Goal: Task Accomplishment & Management: Manage account settings

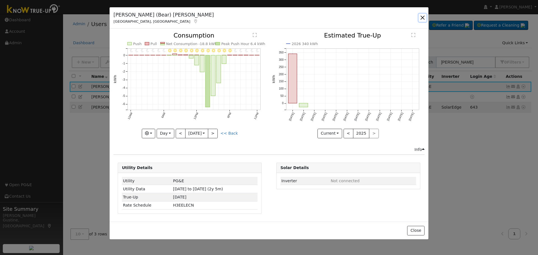
click at [420, 18] on button "button" at bounding box center [423, 18] width 8 height 8
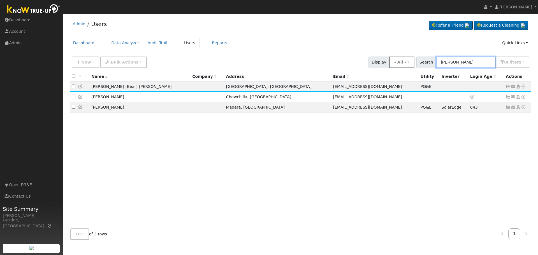
paste input "[PERSON_NAME]"
drag, startPoint x: 467, startPoint y: 62, endPoint x: 413, endPoint y: 62, distance: 54.4
click at [413, 62] on div "New Add User Quick Add Quick Connect Quick Convert Lead Bulk Actions Send Email…" at bounding box center [301, 61] width 460 height 13
click at [452, 65] on input "[PERSON_NAME]" at bounding box center [465, 62] width 59 height 11
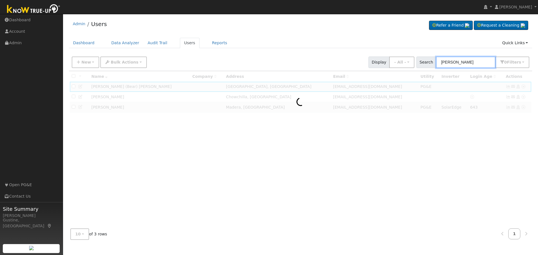
drag, startPoint x: 458, startPoint y: 63, endPoint x: 538, endPoint y: 64, distance: 80.2
click at [538, 64] on div "User Profile First name Last name Email Email Notifications No Emails No Emails…" at bounding box center [300, 134] width 475 height 241
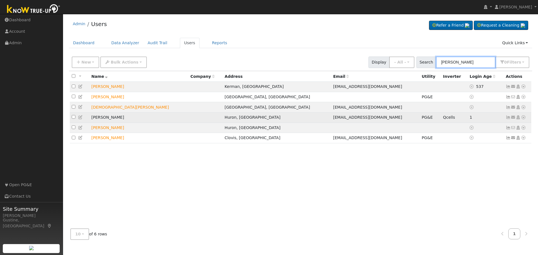
type input "[PERSON_NAME]"
click at [507, 118] on icon at bounding box center [508, 117] width 5 height 4
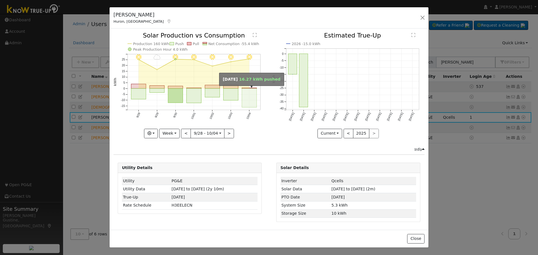
click at [255, 96] on rect "onclick=""" at bounding box center [249, 98] width 15 height 19
type input "[DATE]"
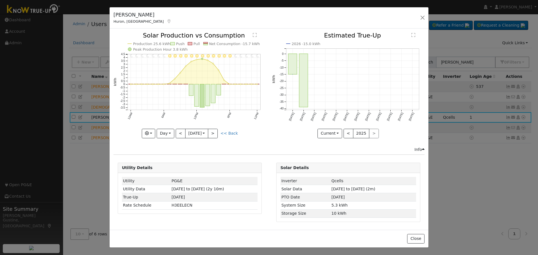
click at [433, 59] on div "[PERSON_NAME], [GEOGRAPHIC_DATA] Default Account Default Account [STREET_ADDRES…" at bounding box center [269, 127] width 538 height 255
click at [425, 17] on button "button" at bounding box center [423, 18] width 8 height 8
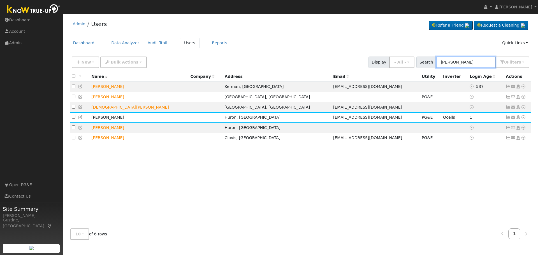
drag, startPoint x: 472, startPoint y: 66, endPoint x: 411, endPoint y: 77, distance: 61.6
click at [416, 77] on div "New Add User Quick Add Quick Connect Quick Convert Lead Bulk Actions Send Email…" at bounding box center [301, 149] width 464 height 191
type input "[PERSON_NAME]"
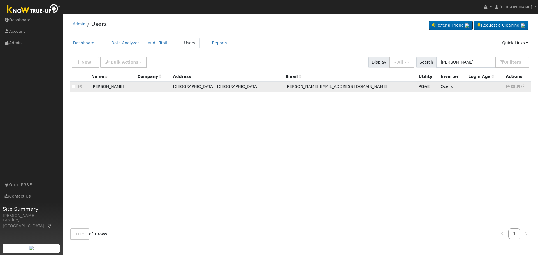
click at [509, 89] on icon at bounding box center [508, 87] width 5 height 4
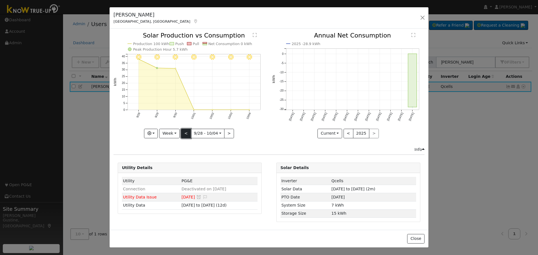
click at [187, 133] on button "<" at bounding box center [186, 134] width 10 height 10
type input "[DATE]"
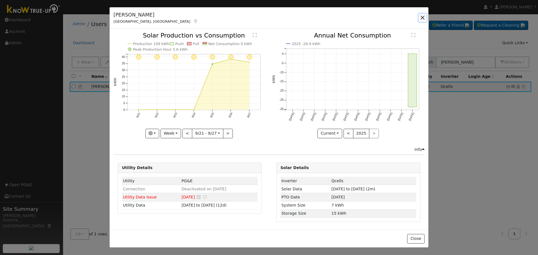
click at [422, 17] on button "button" at bounding box center [423, 18] width 8 height 8
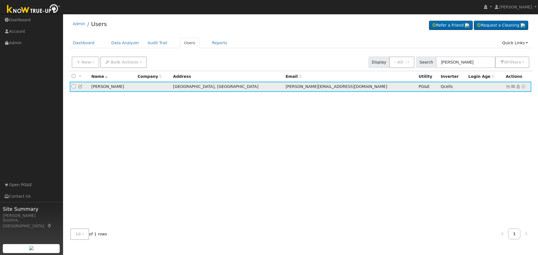
click at [521, 87] on icon at bounding box center [523, 87] width 5 height 4
click at [520, 99] on link "Data Analyzer" at bounding box center [505, 96] width 41 height 8
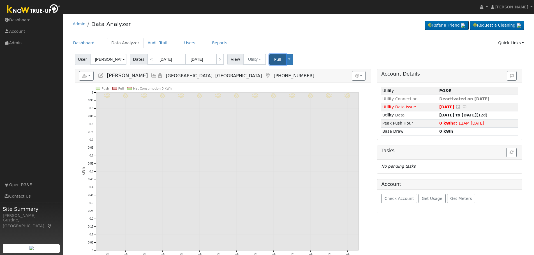
click at [276, 57] on span "Pull" at bounding box center [277, 59] width 7 height 4
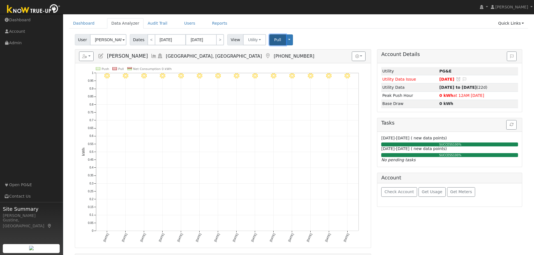
scroll to position [28, 0]
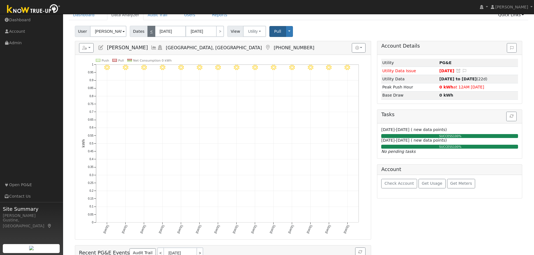
click at [148, 33] on link "<" at bounding box center [151, 31] width 8 height 11
type input "09/08/2025"
type input "09/21/2025"
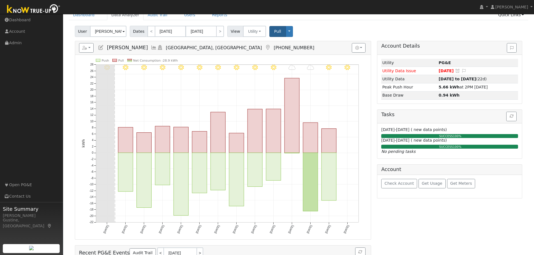
scroll to position [0, 0]
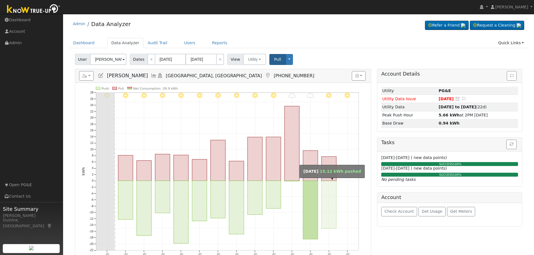
click at [332, 190] on rect "onclick=""" at bounding box center [328, 205] width 15 height 48
type input "09/20/2025"
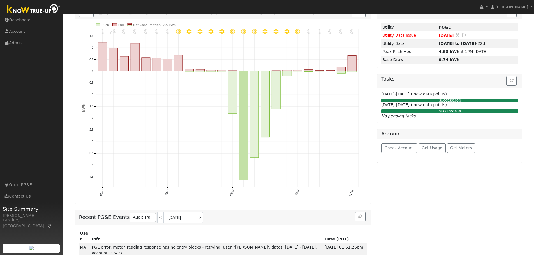
scroll to position [28, 0]
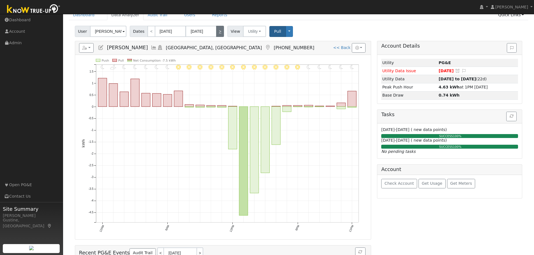
click at [216, 29] on link ">" at bounding box center [220, 31] width 8 height 11
type input "09/21/2025"
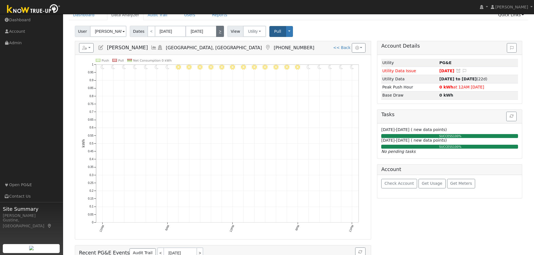
scroll to position [0, 0]
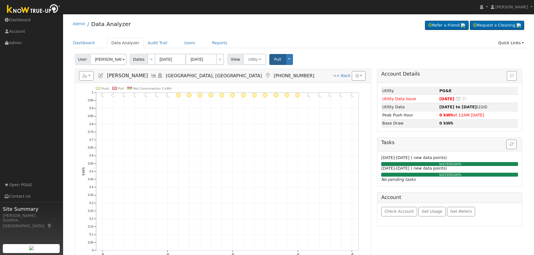
click at [235, 148] on icon "11PM - Clear 10PM - Clear 9PM - Clear 8PM - Clear 7PM - Clear 6PM - Clear 5PM -…" at bounding box center [223, 179] width 282 height 184
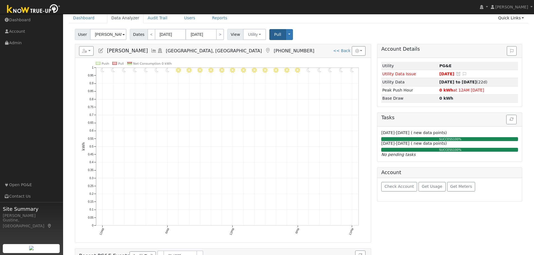
scroll to position [84, 0]
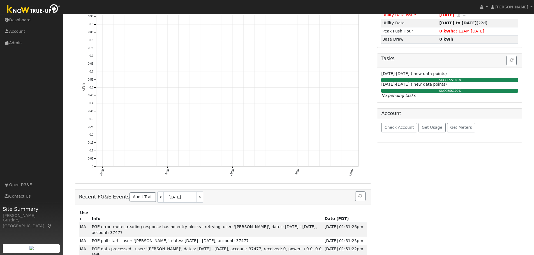
click at [233, 168] on icon "11PM - Clear 10PM - Clear 9PM - Clear 8PM - Clear 7PM - Clear 6PM - Clear 5PM -…" at bounding box center [223, 95] width 282 height 184
click at [234, 171] on text "12PM" at bounding box center [232, 173] width 6 height 8
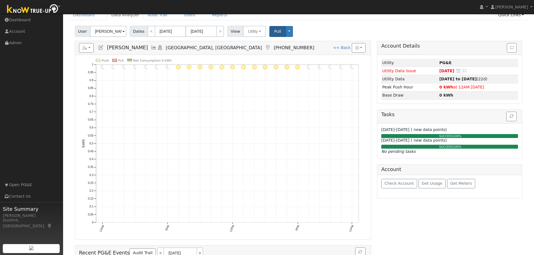
click at [138, 48] on h5 "Reports Scenario Health Check Energy Audit Account Timeline User Audit Trail In…" at bounding box center [223, 48] width 288 height 10
click at [151, 45] on icon at bounding box center [154, 47] width 6 height 5
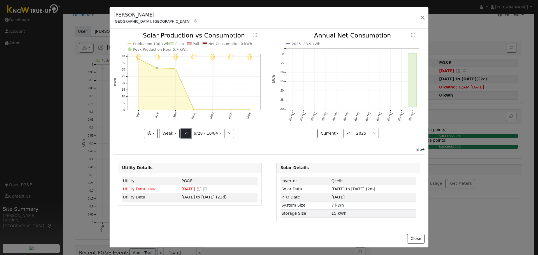
click at [187, 131] on button "<" at bounding box center [186, 134] width 10 height 10
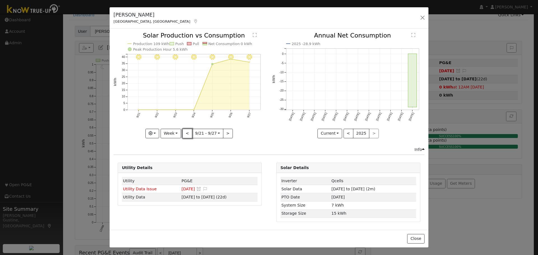
click at [187, 131] on button "<" at bounding box center [187, 134] width 10 height 10
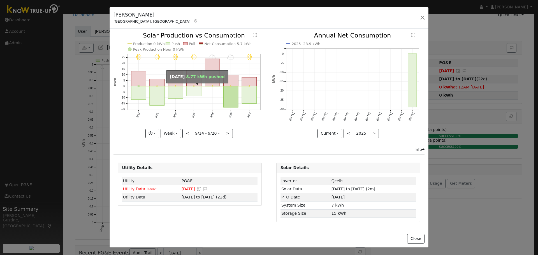
click at [197, 87] on rect "onclick=""" at bounding box center [194, 91] width 15 height 10
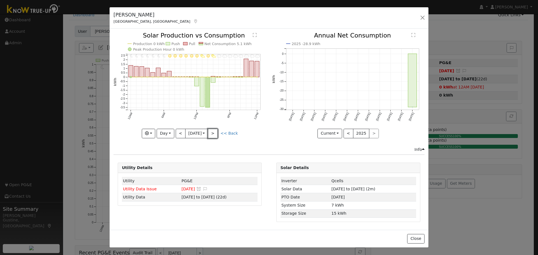
click at [218, 135] on button ">" at bounding box center [213, 134] width 10 height 10
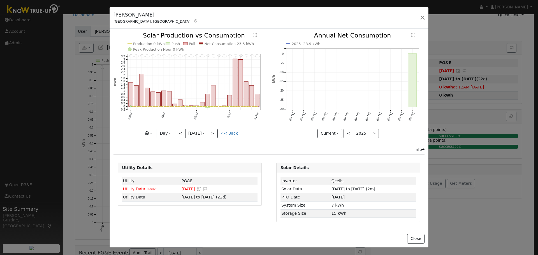
click at [219, 133] on div at bounding box center [189, 86] width 152 height 106
click at [218, 133] on button ">" at bounding box center [213, 134] width 10 height 10
type input "2025-09-19"
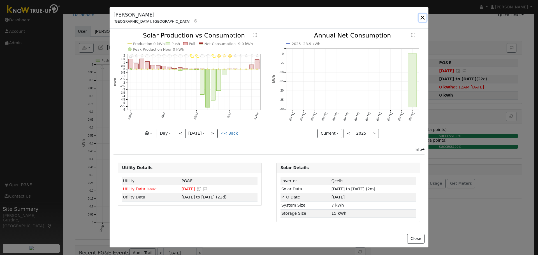
click at [422, 15] on button "button" at bounding box center [423, 18] width 8 height 8
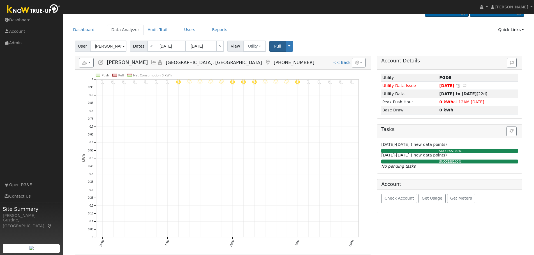
scroll to position [0, 0]
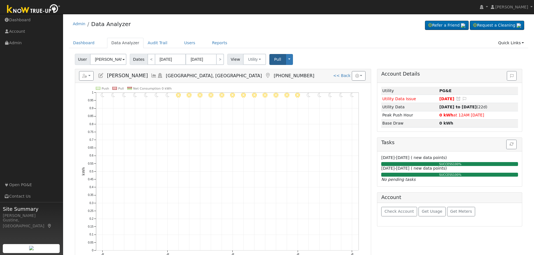
click at [185, 50] on div "Dashboard Data Analyzer Audit Trail Users Reports Quick Links Quick Add Quick C…" at bounding box center [298, 46] width 459 height 16
click at [186, 45] on link "Users" at bounding box center [190, 43] width 20 height 10
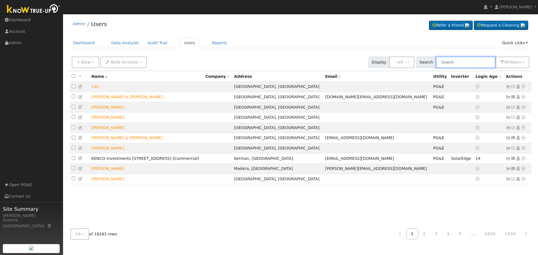
click at [465, 61] on input "text" at bounding box center [465, 62] width 59 height 11
paste input "[PERSON_NAME]"
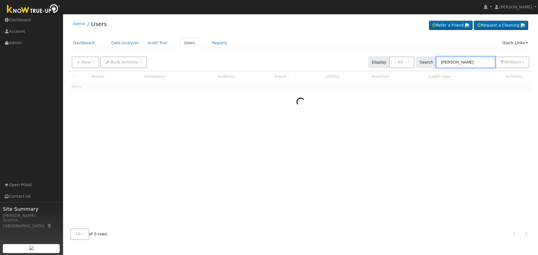
type input "[PERSON_NAME]"
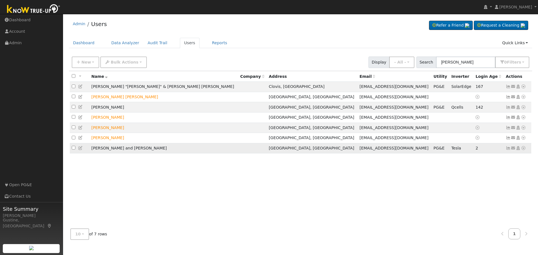
click at [509, 150] on icon at bounding box center [508, 148] width 5 height 4
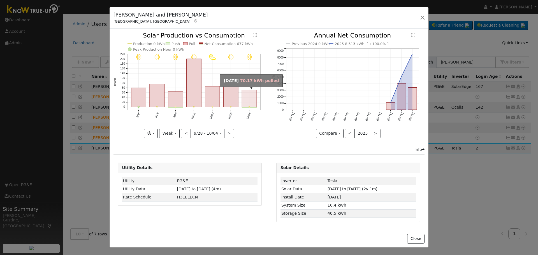
click at [256, 92] on rect "onclick=""" at bounding box center [249, 98] width 15 height 17
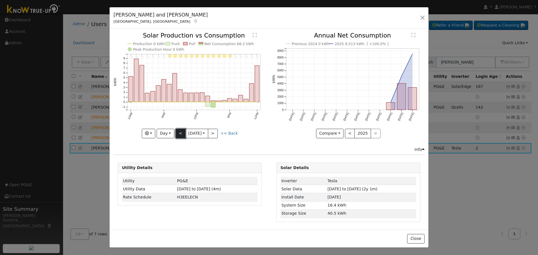
click at [176, 135] on button "<" at bounding box center [181, 134] width 10 height 10
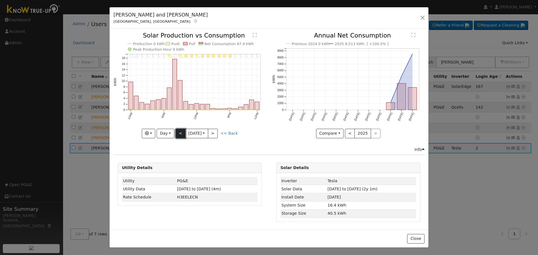
click at [177, 131] on button "<" at bounding box center [181, 134] width 10 height 10
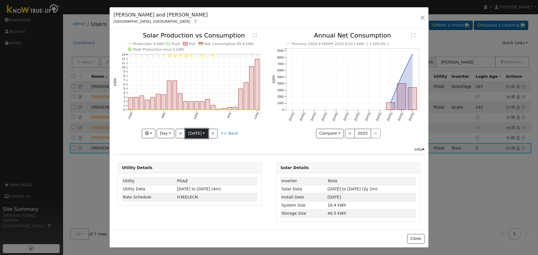
click at [185, 134] on button "10/02 Thu 2025-10-02" at bounding box center [196, 134] width 23 height 10
click at [182, 135] on button "<" at bounding box center [181, 134] width 10 height 10
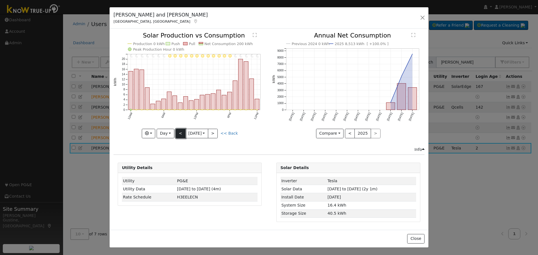
click at [182, 135] on button "<" at bounding box center [181, 134] width 10 height 10
type input "2025-09-30"
